Goal: Transaction & Acquisition: Book appointment/travel/reservation

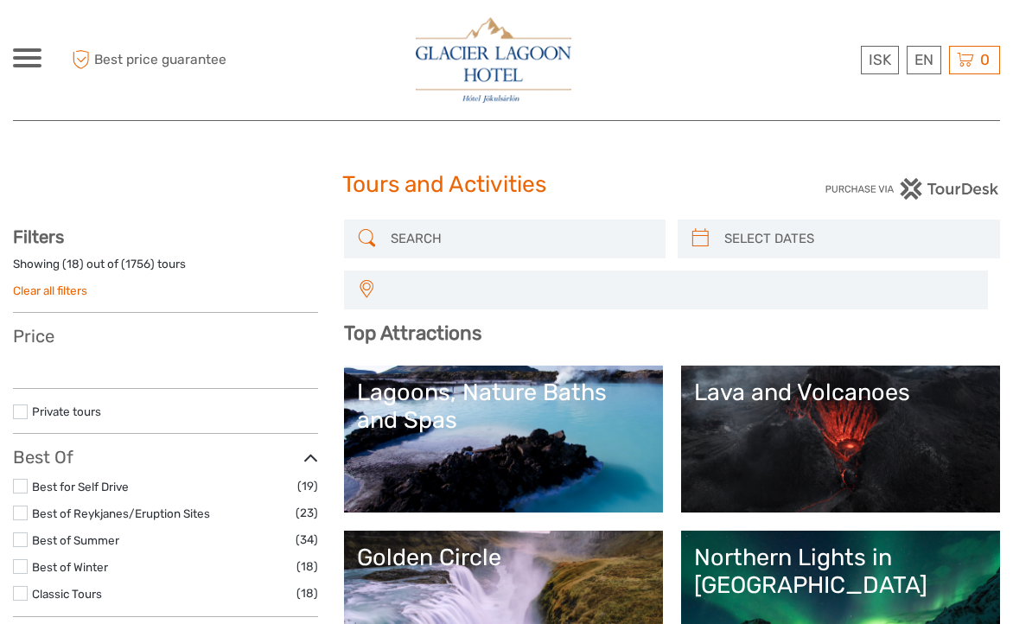
select select
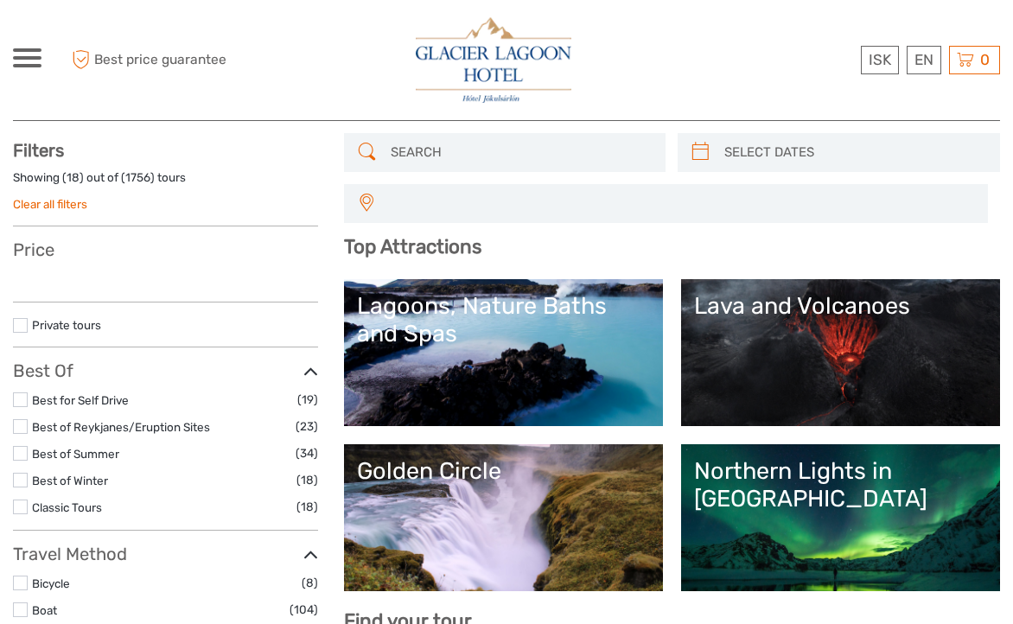
select select
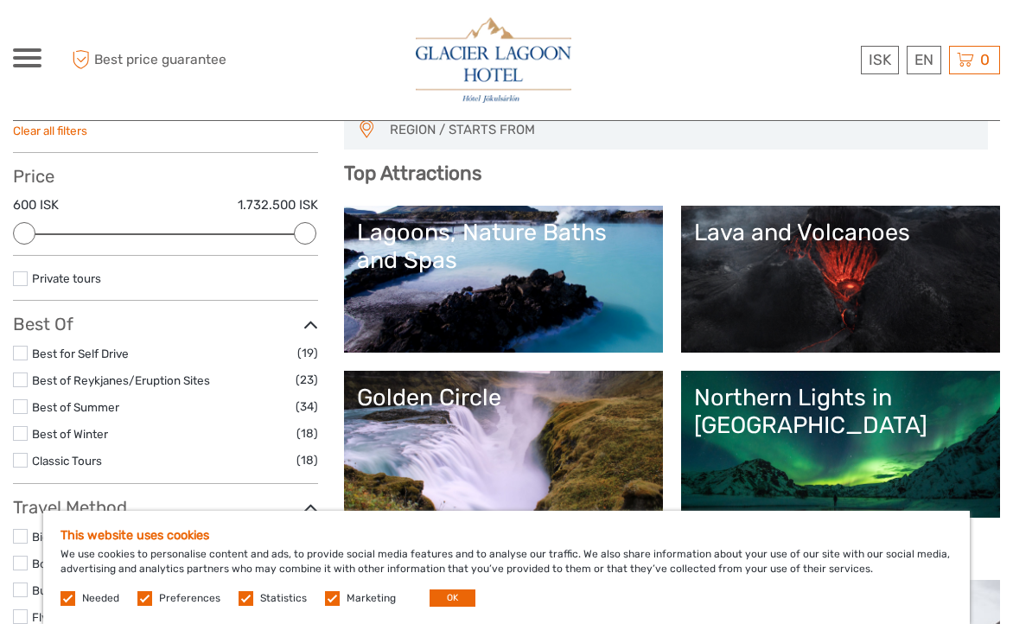
scroll to position [165, 0]
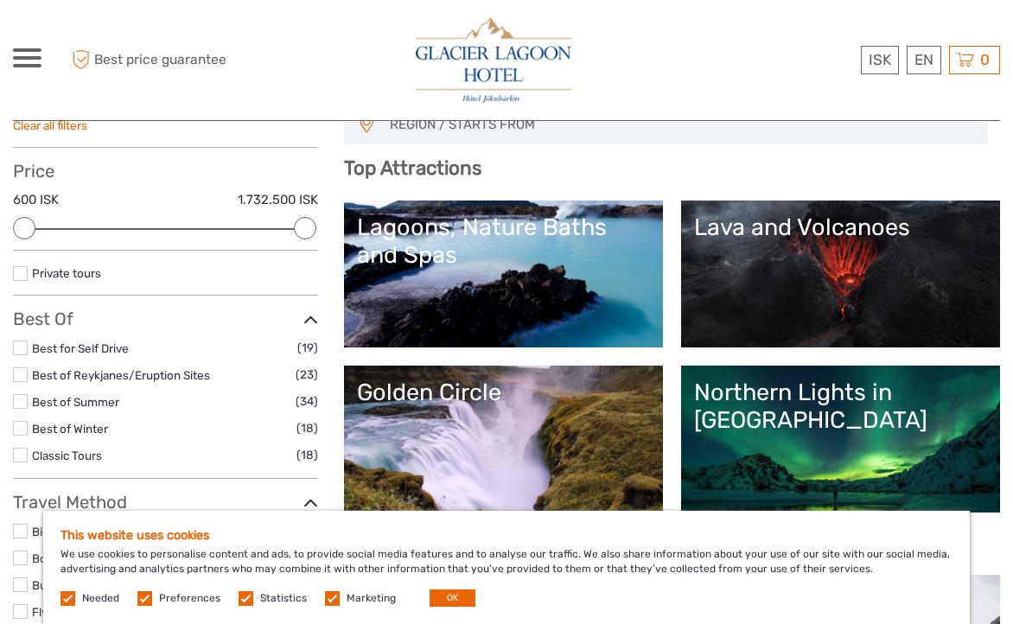
click at [549, 425] on link "Golden Circle" at bounding box center [503, 439] width 293 height 121
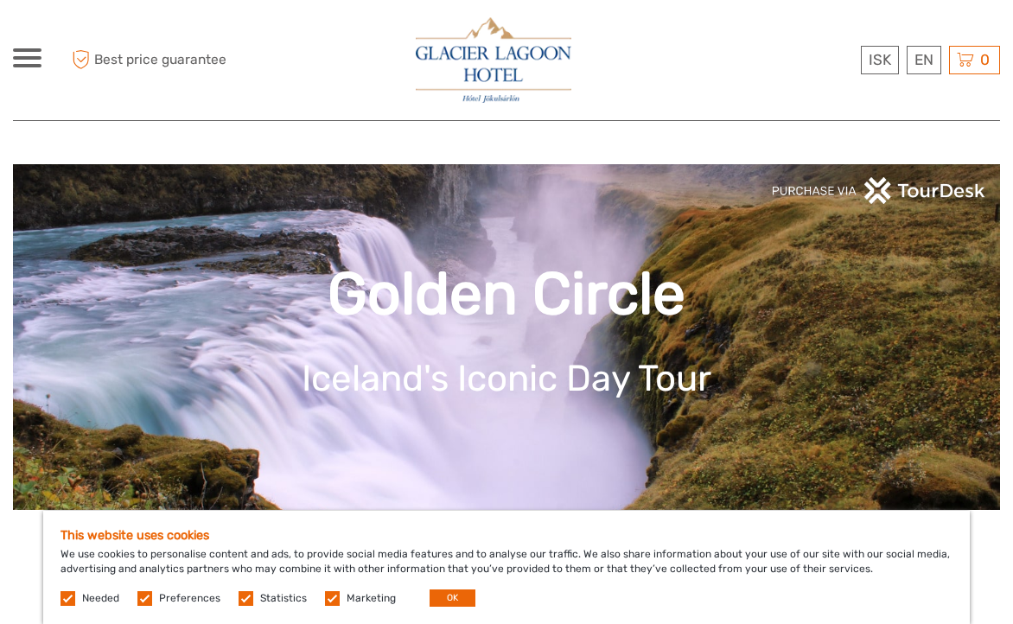
click at [37, 61] on div at bounding box center [27, 57] width 29 height 19
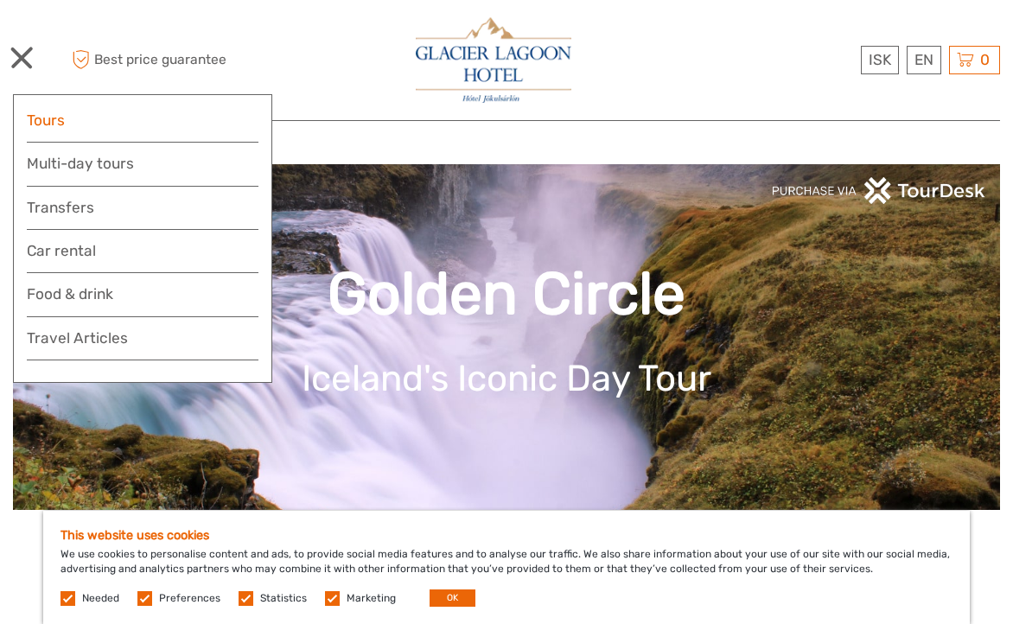
click at [56, 122] on link "Tours" at bounding box center [143, 120] width 232 height 25
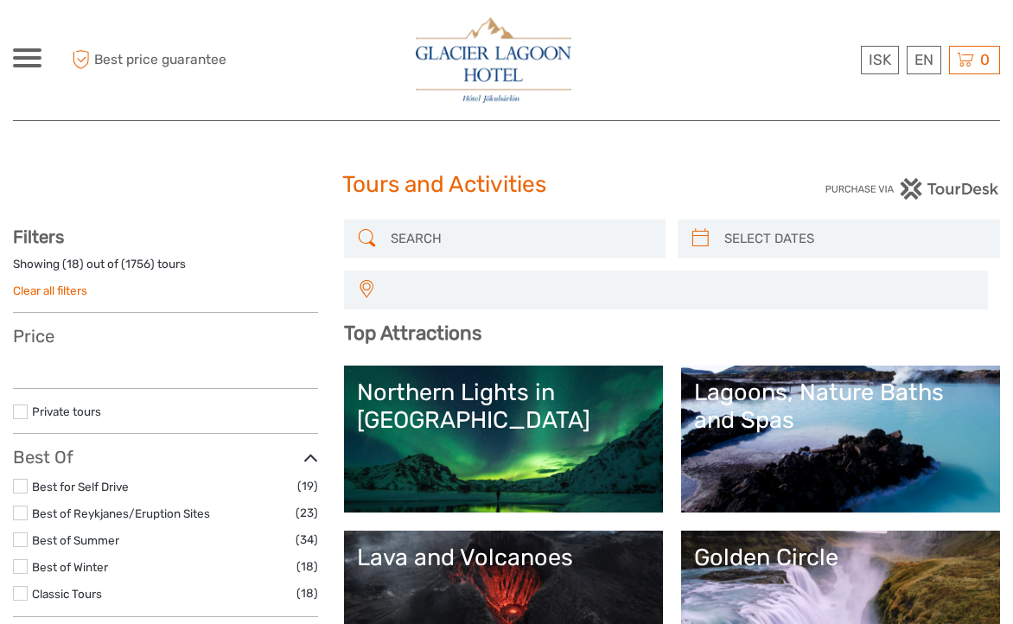
select select
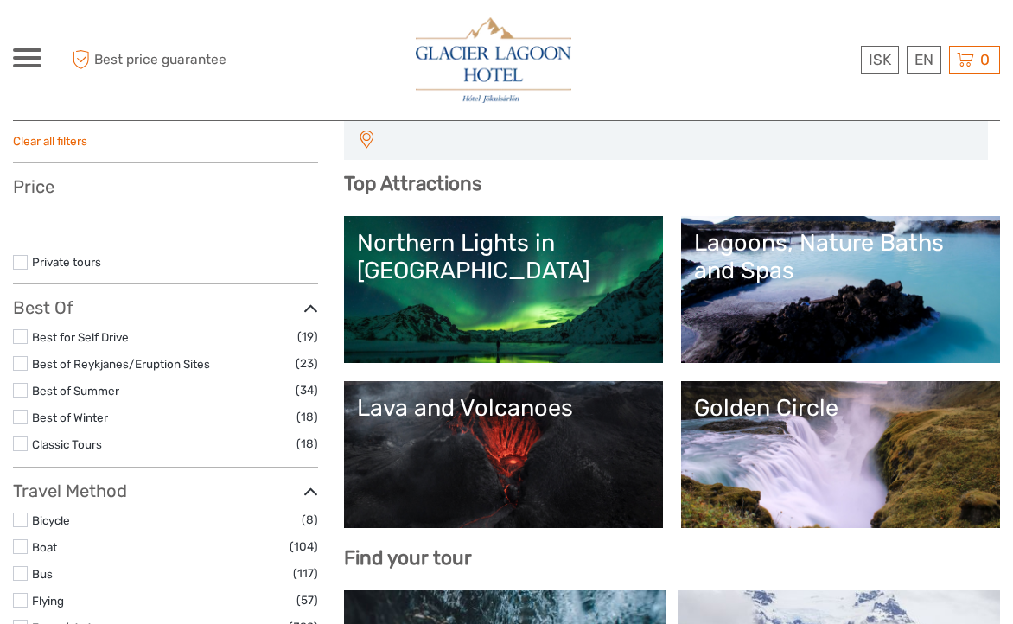
select select
